Goal: Task Accomplishment & Management: Complete application form

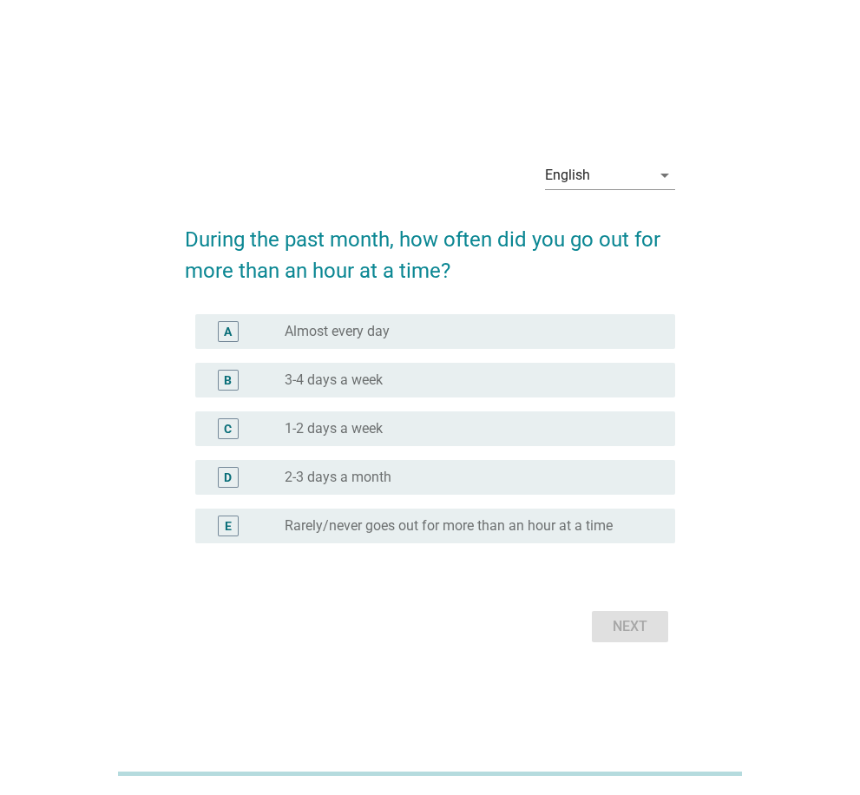
click at [426, 427] on div "radio_button_unchecked 1-2 days a week" at bounding box center [466, 428] width 363 height 17
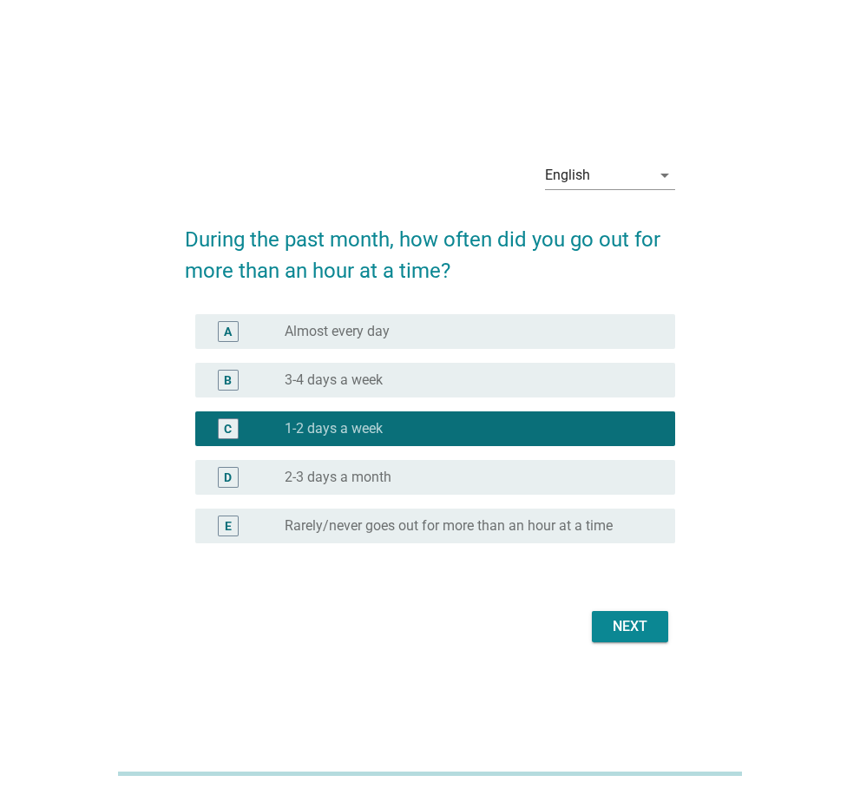
click at [634, 631] on div "Next" at bounding box center [630, 626] width 49 height 21
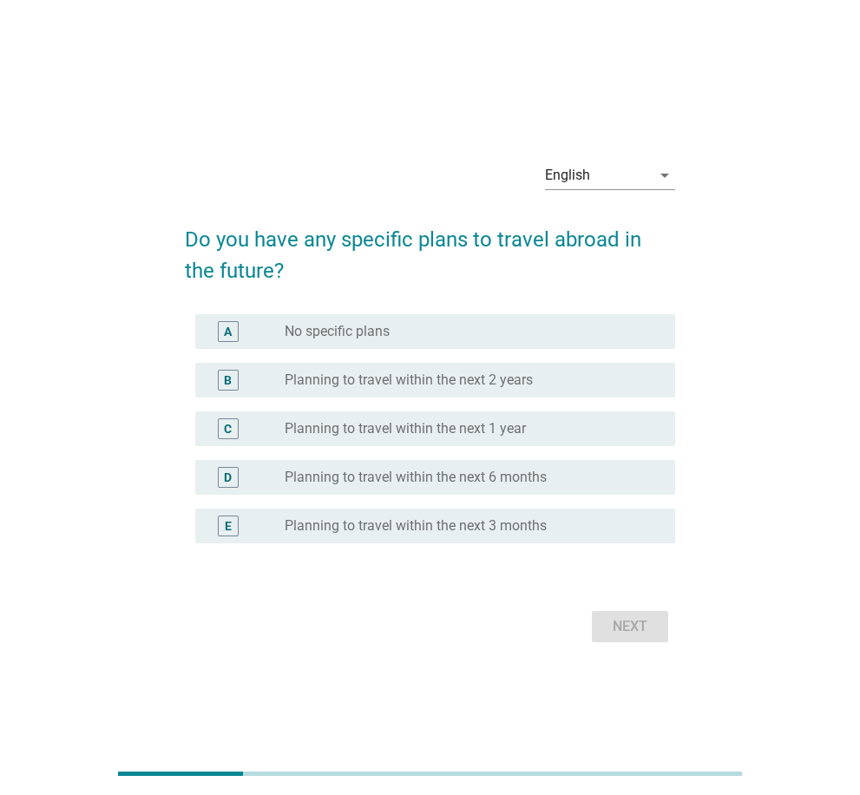
click at [232, 426] on div "C" at bounding box center [228, 429] width 8 height 18
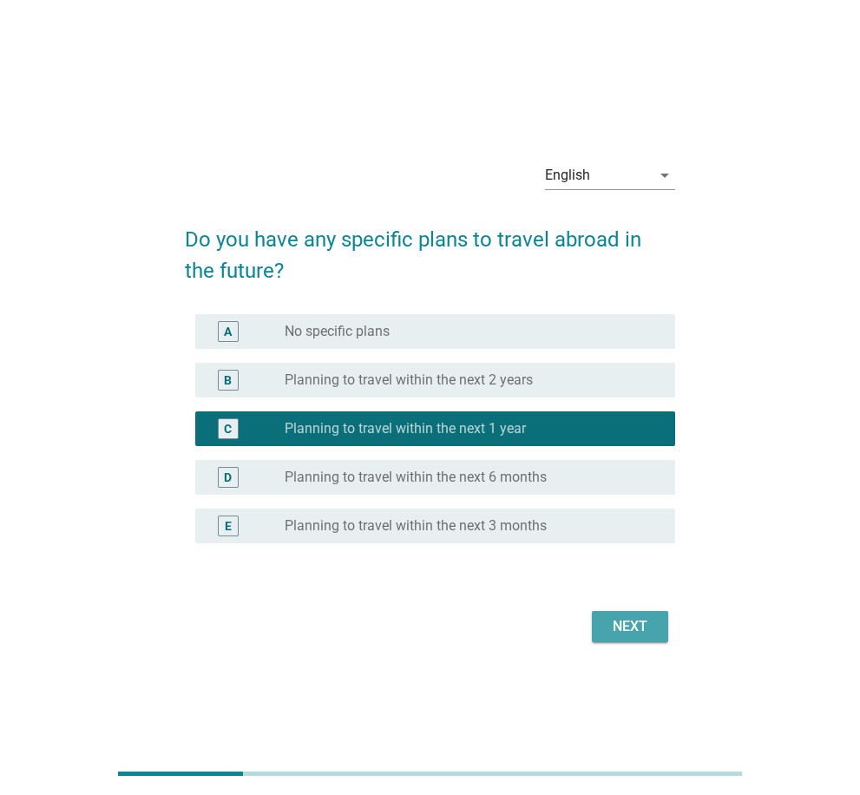
click at [650, 640] on button "Next" at bounding box center [630, 626] width 76 height 31
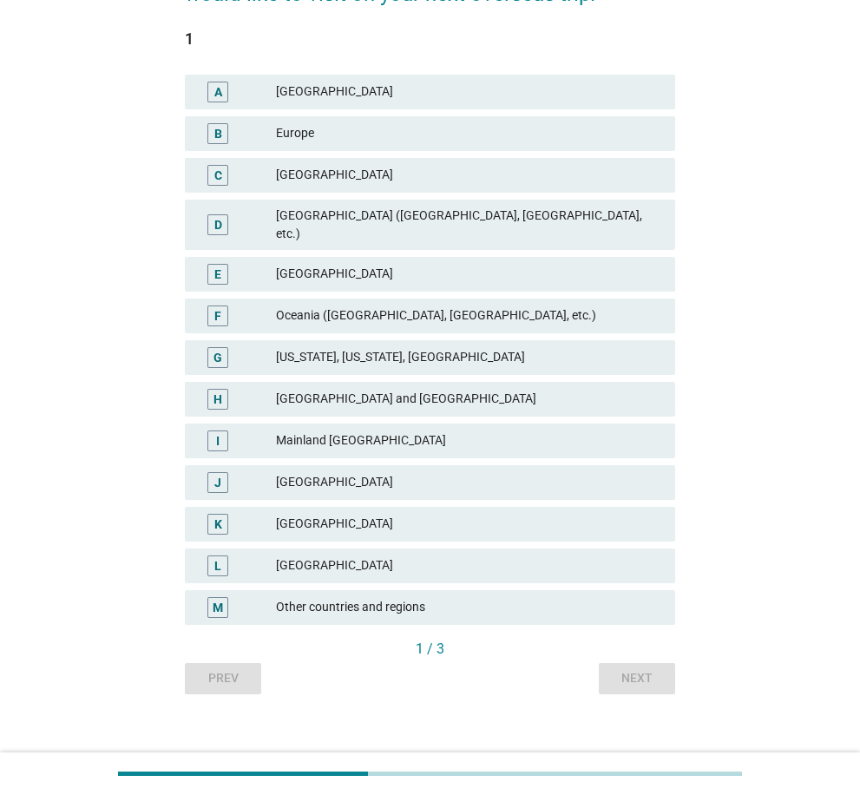
scroll to position [209, 0]
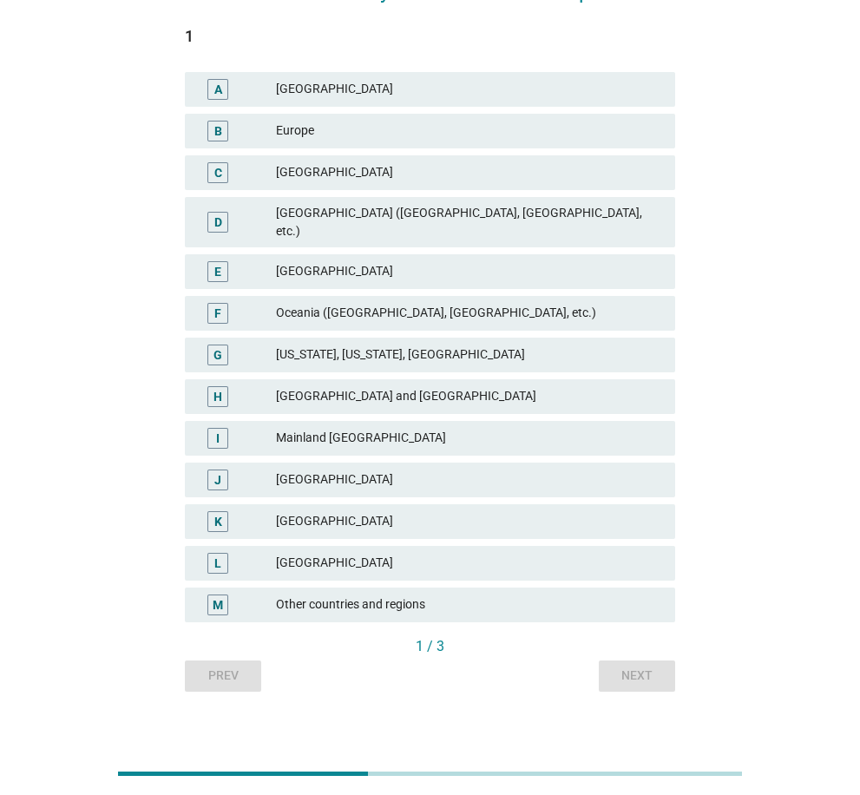
click at [221, 595] on div "M" at bounding box center [218, 604] width 10 height 18
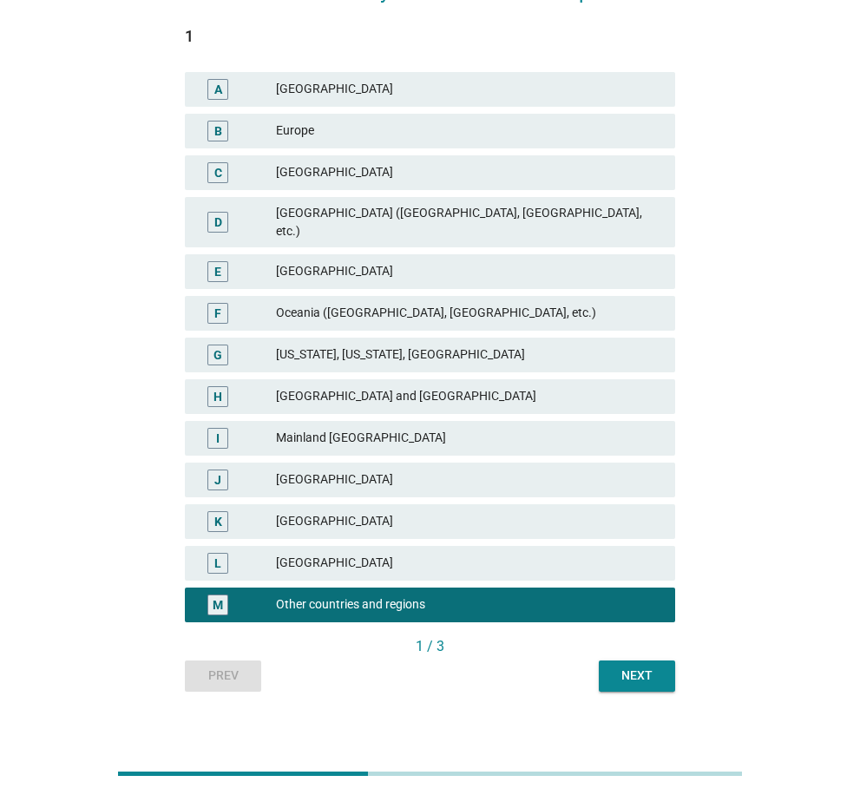
click at [635, 666] on div "Next" at bounding box center [637, 675] width 49 height 18
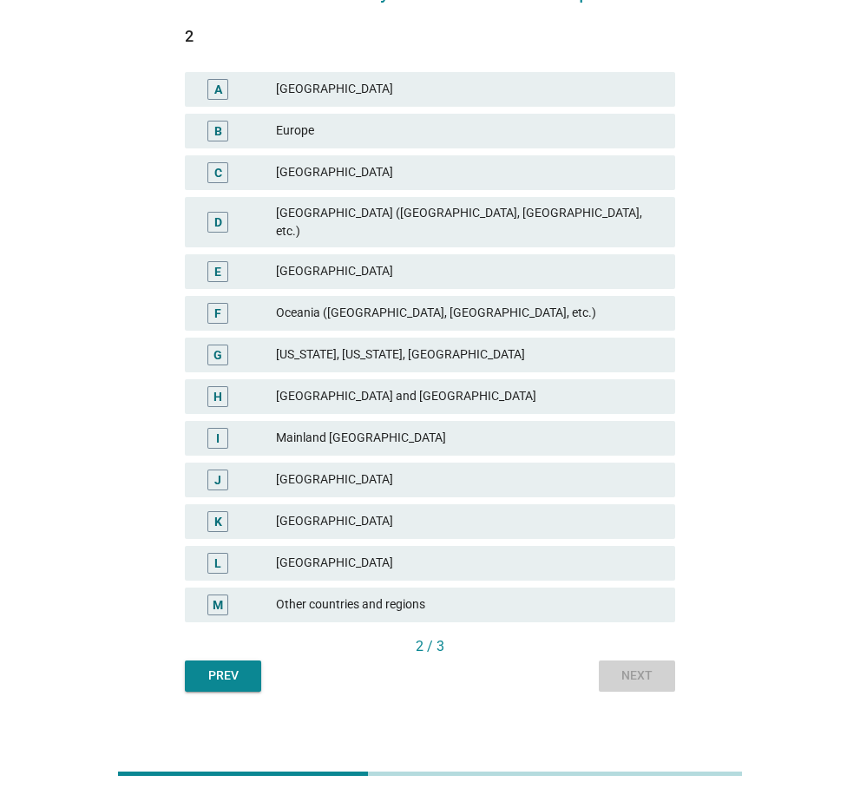
scroll to position [0, 0]
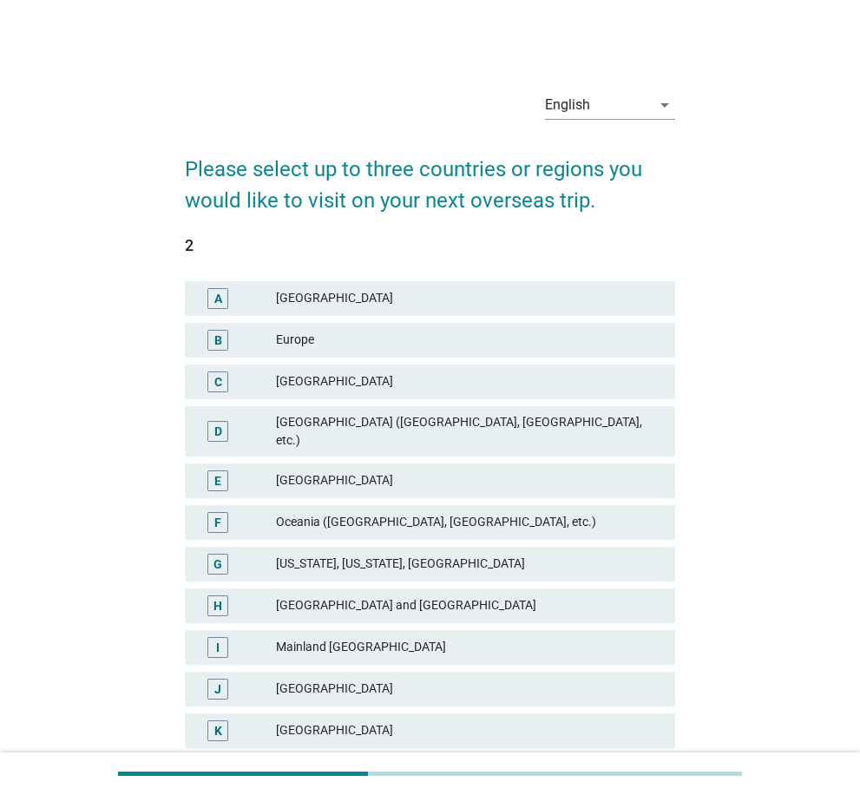
click at [217, 424] on div "D" at bounding box center [218, 431] width 8 height 18
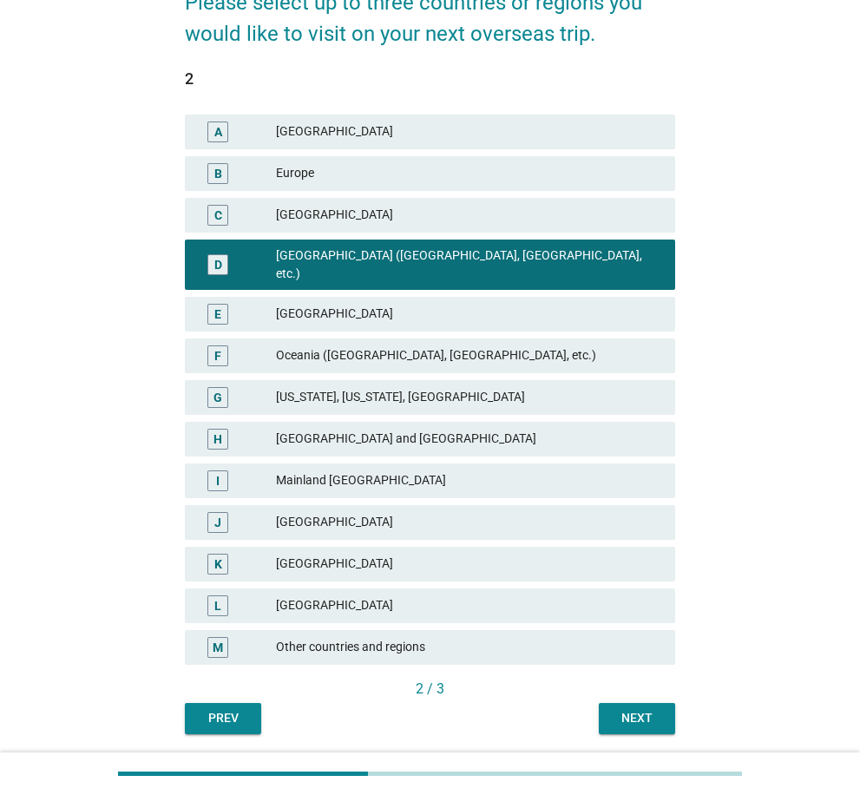
scroll to position [174, 0]
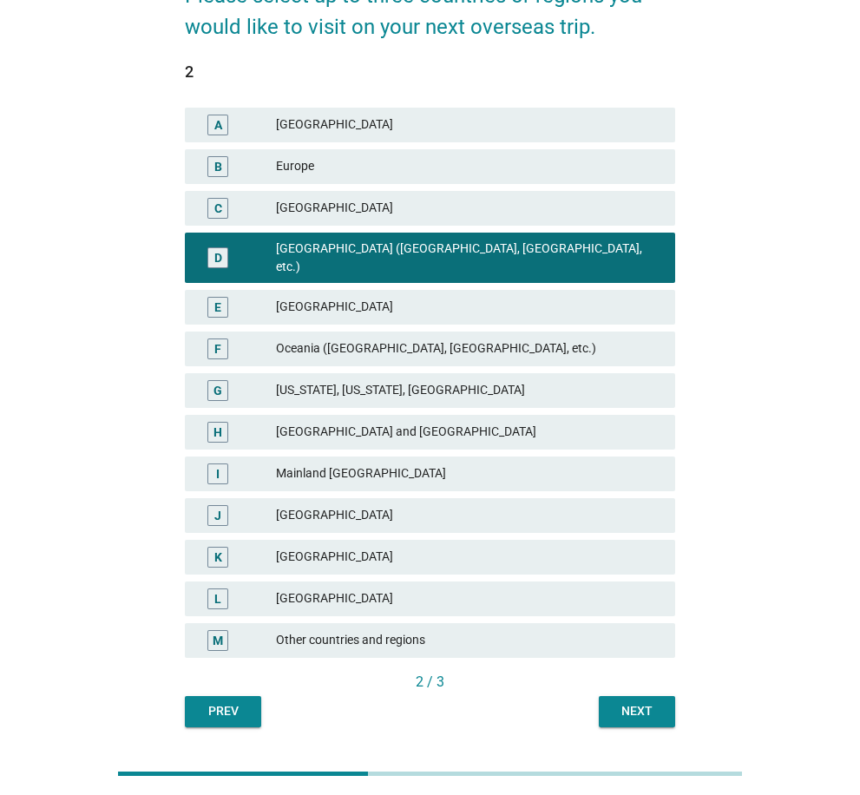
click at [218, 548] on div "K" at bounding box center [218, 557] width 8 height 18
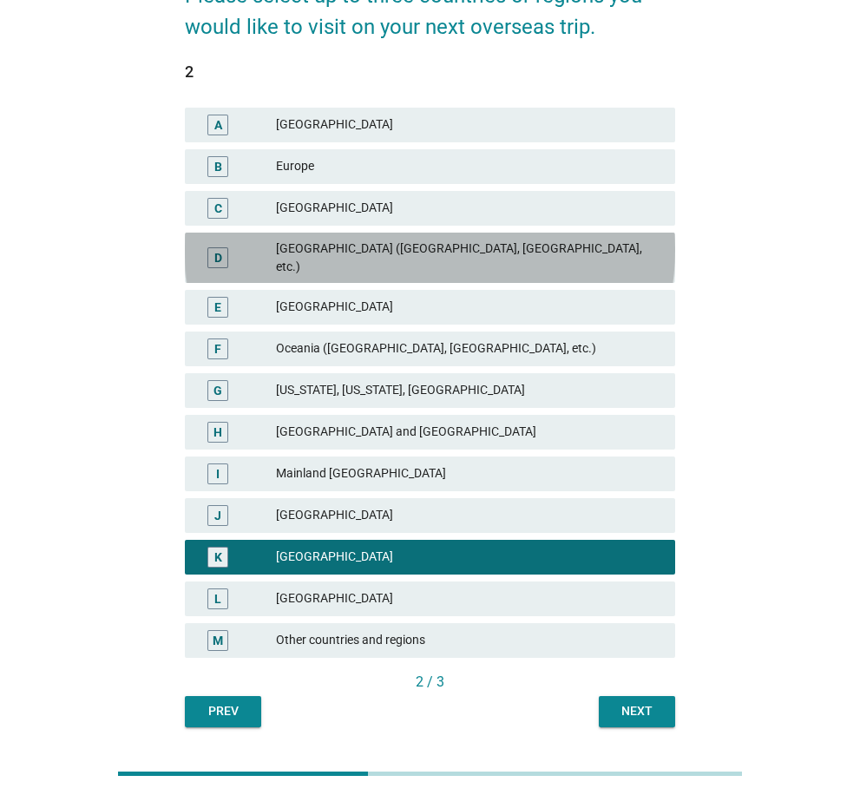
click at [215, 250] on div "D" at bounding box center [218, 257] width 8 height 18
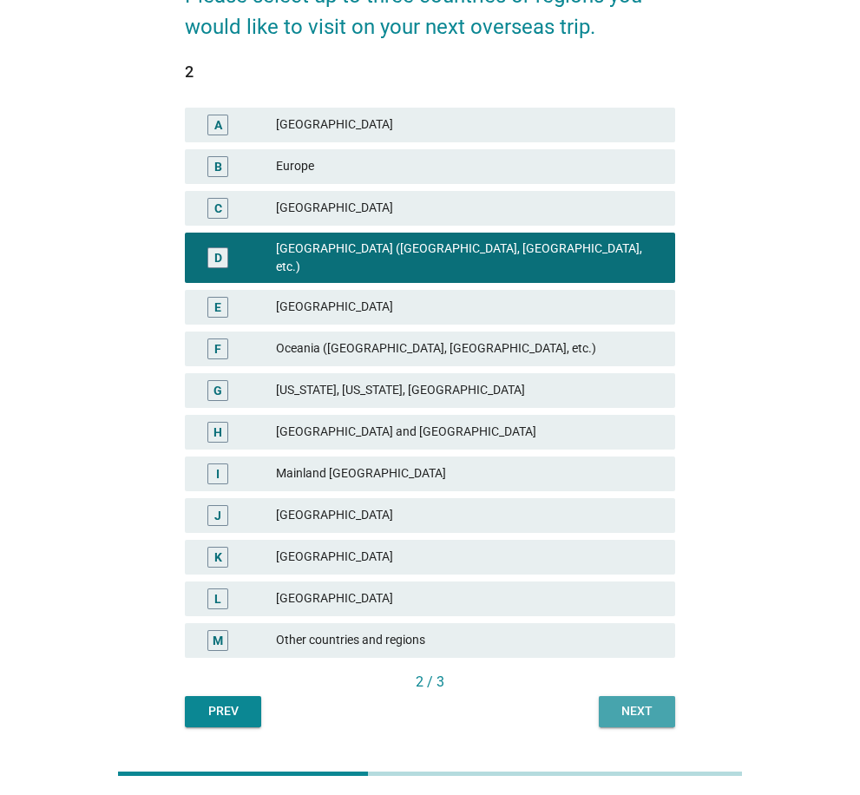
click at [636, 702] on div "Next" at bounding box center [637, 711] width 49 height 18
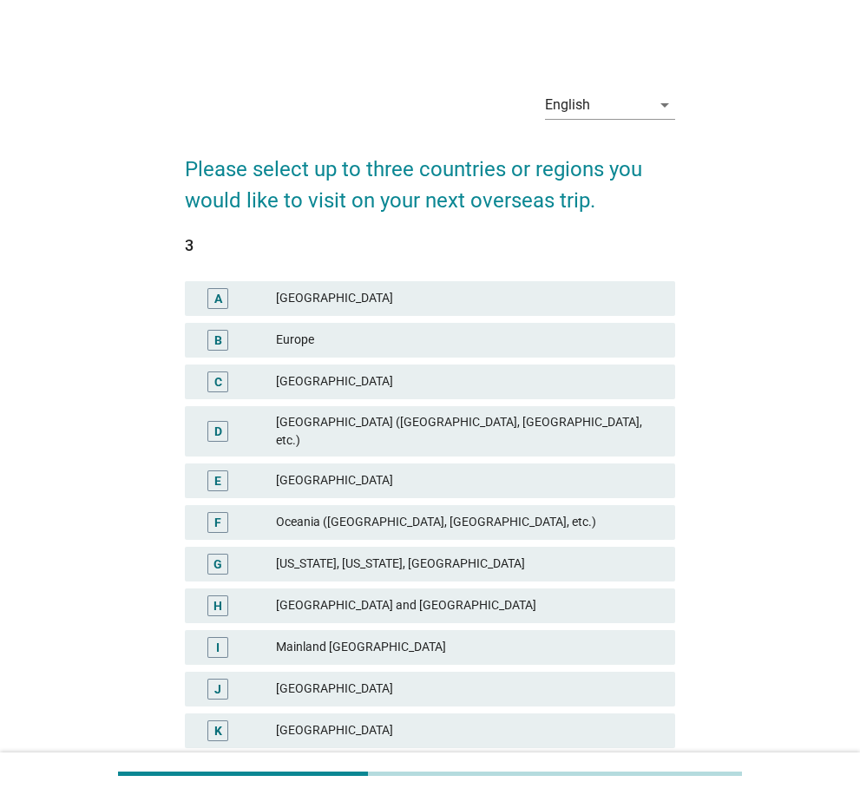
click at [216, 471] on div "E" at bounding box center [217, 480] width 7 height 18
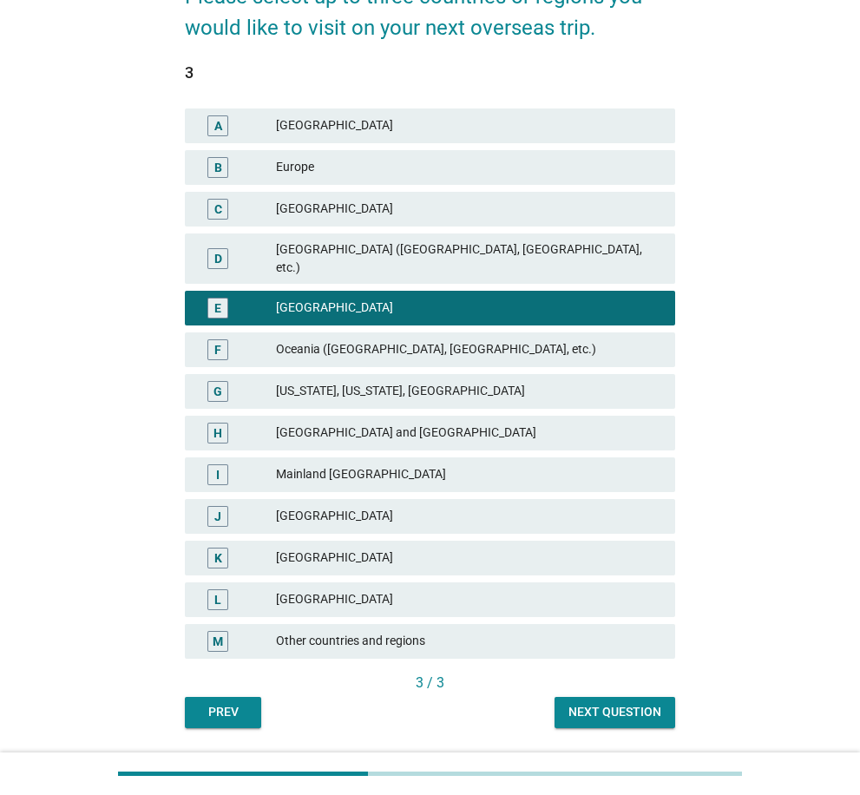
scroll to position [209, 0]
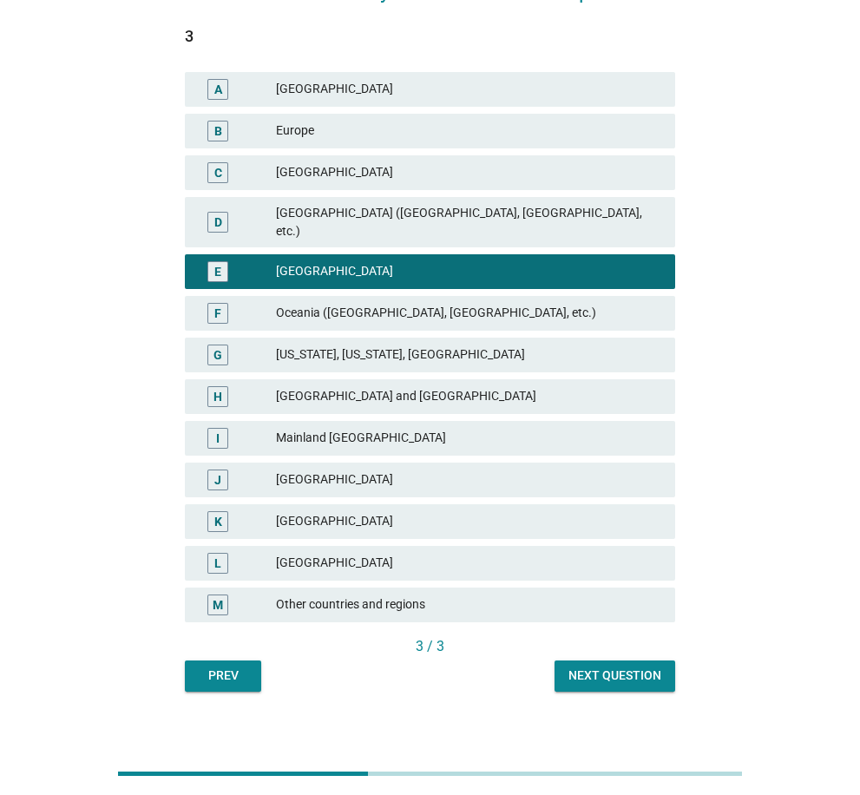
click at [650, 666] on div "Next question" at bounding box center [614, 675] width 93 height 18
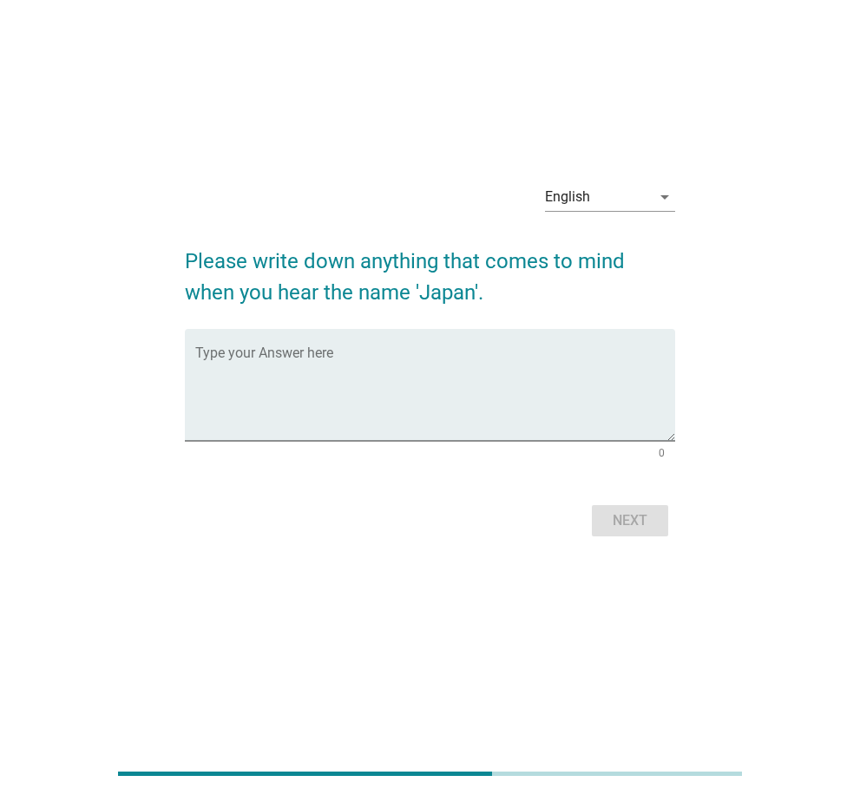
scroll to position [0, 0]
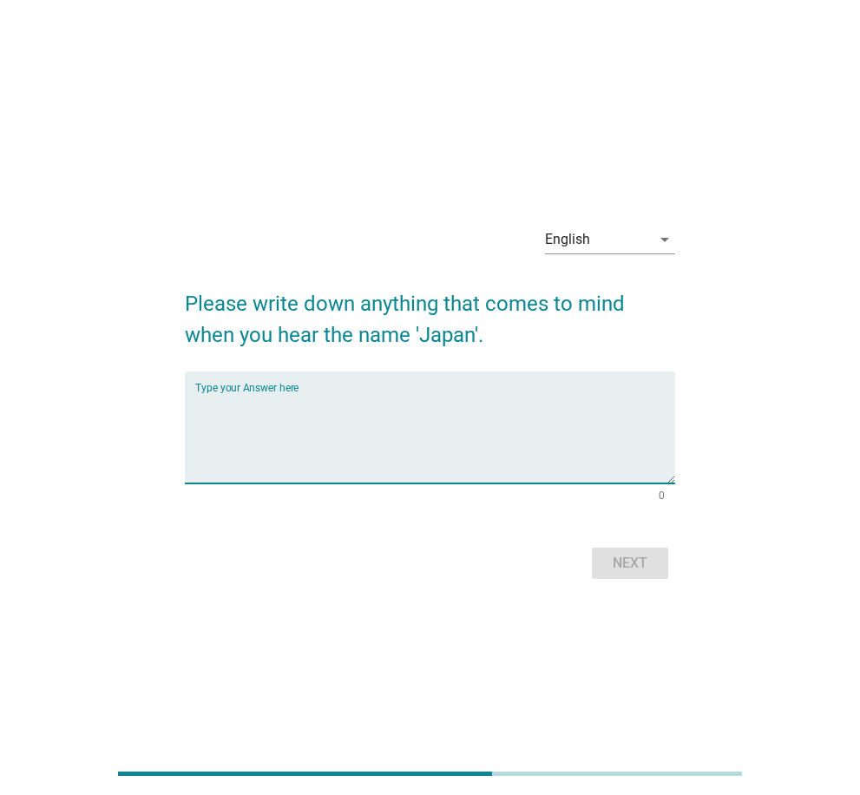
click at [420, 460] on textarea "Type your Answer here" at bounding box center [435, 437] width 480 height 91
click at [366, 411] on textarea "Type your Answer here" at bounding box center [435, 437] width 480 height 91
paste textarea "cherry blossom"
type textarea "cherry blossom"
click at [639, 561] on div "Next" at bounding box center [630, 563] width 49 height 21
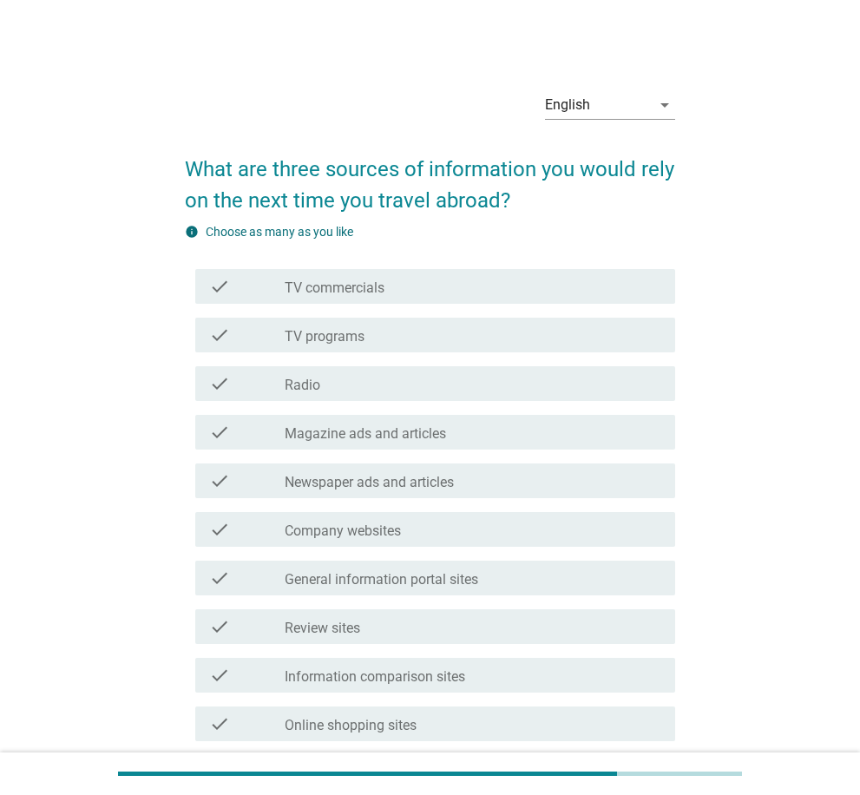
scroll to position [174, 0]
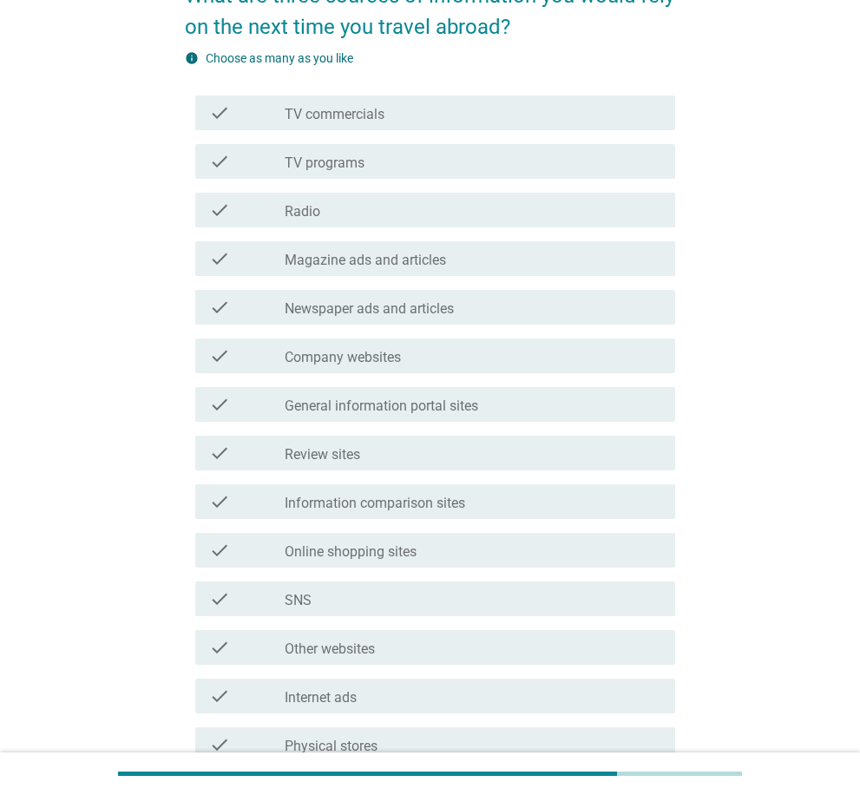
click at [351, 508] on label "Information comparison sites" at bounding box center [375, 503] width 180 height 17
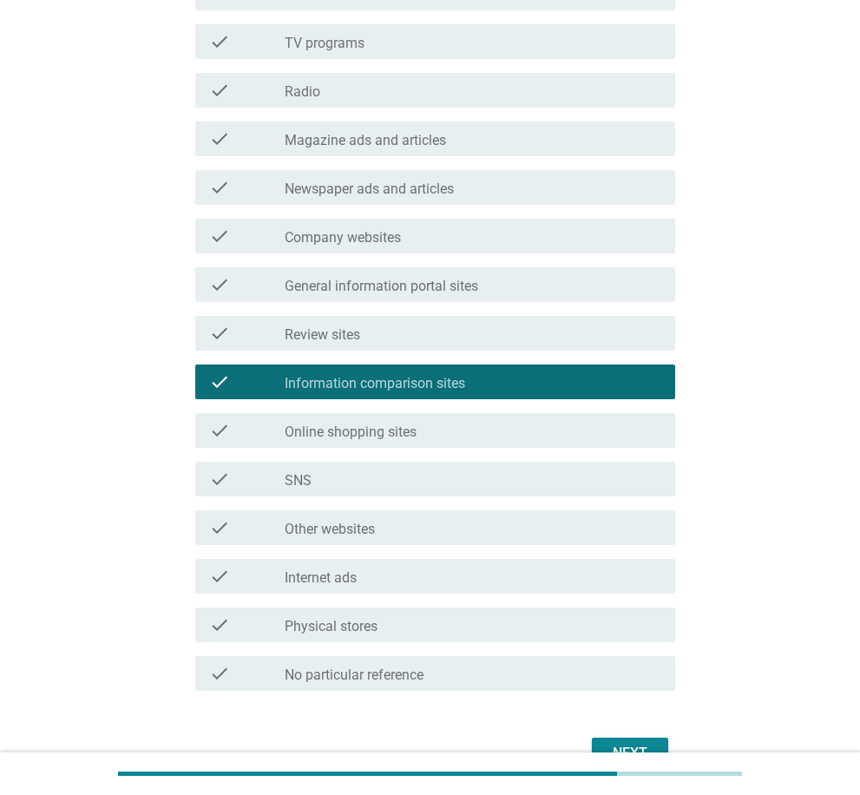
scroll to position [347, 0]
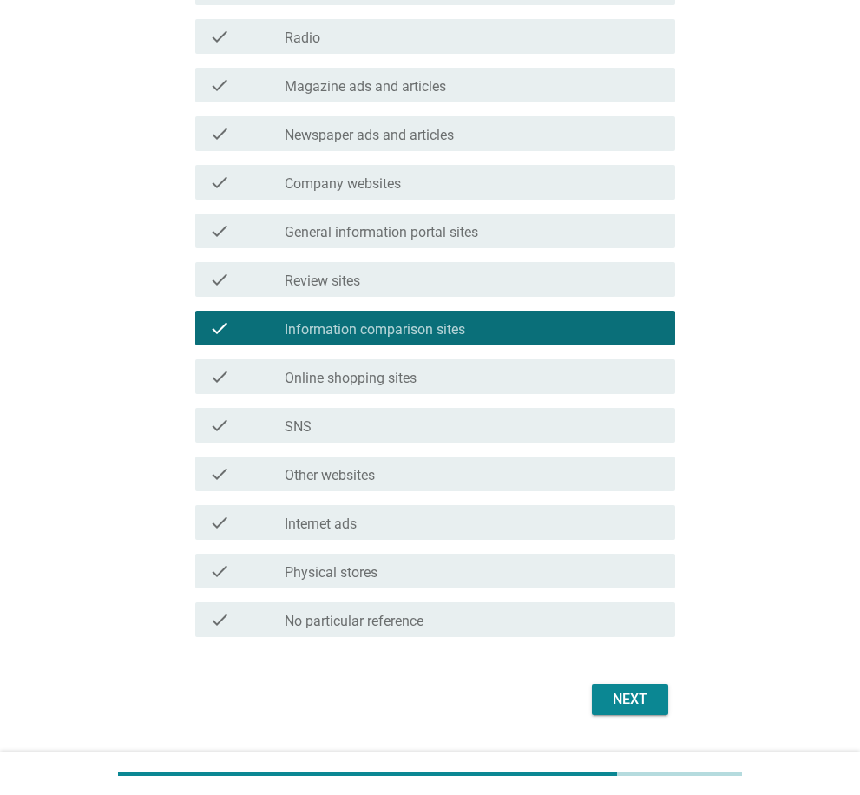
click at [371, 427] on div "check_box_outline_blank SNS" at bounding box center [473, 425] width 377 height 21
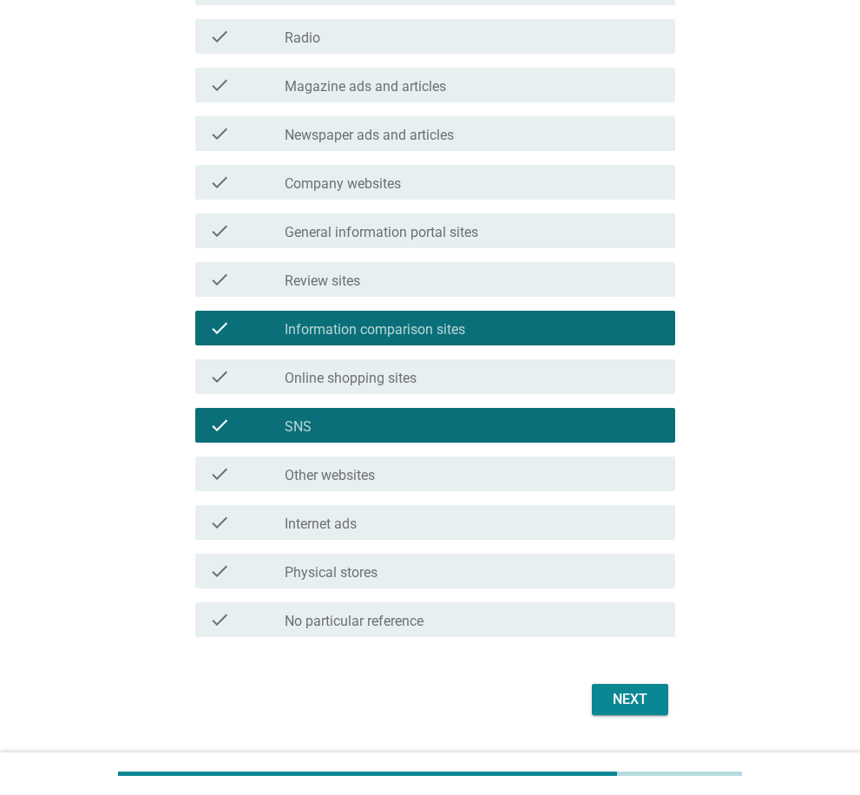
click at [436, 240] on label "General information portal sites" at bounding box center [382, 232] width 194 height 17
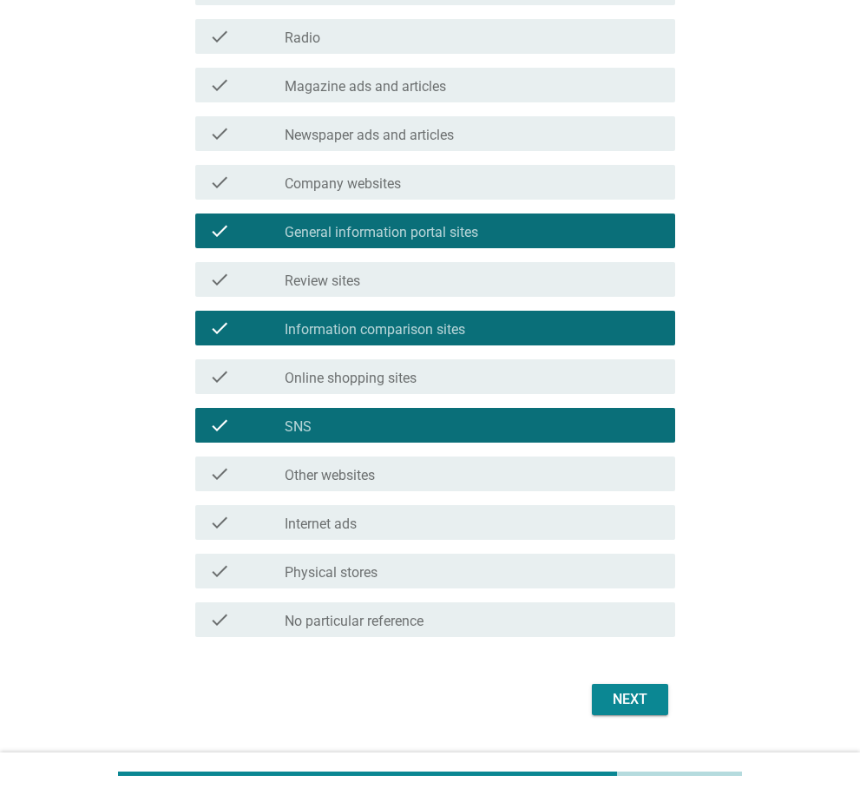
click at [618, 697] on div "Next" at bounding box center [630, 699] width 49 height 21
click at [618, 697] on div "Next" at bounding box center [430, 700] width 490 height 42
